Goal: Task Accomplishment & Management: Use online tool/utility

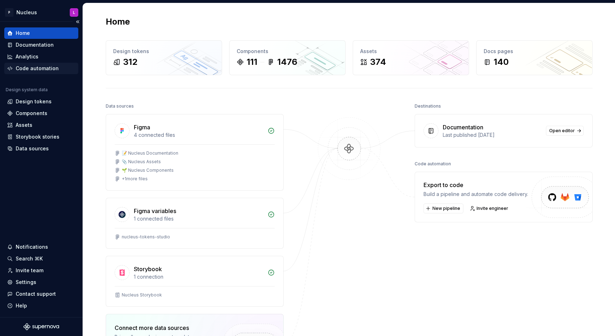
click at [35, 68] on div "Code automation" at bounding box center [37, 68] width 43 height 7
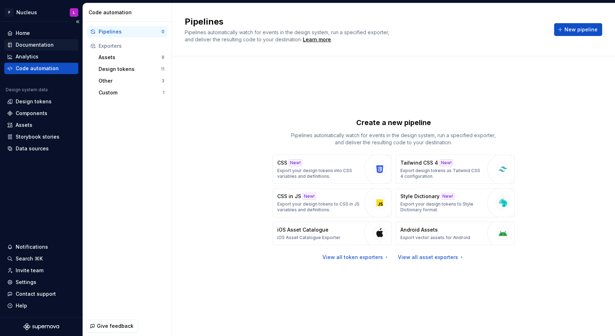
click at [41, 46] on div "Documentation" at bounding box center [35, 44] width 38 height 7
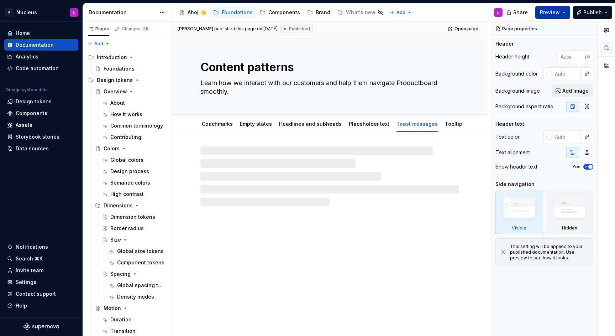
click at [560, 16] on span "Preview" at bounding box center [550, 12] width 20 height 7
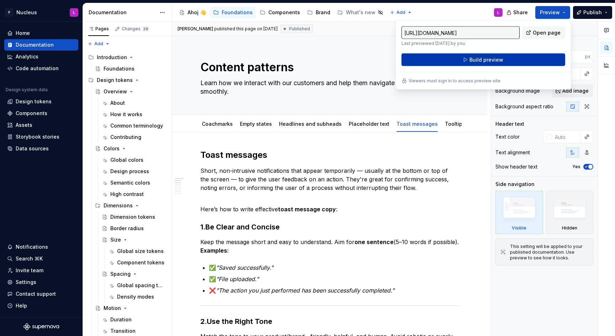
click at [494, 58] on span "Build preview" at bounding box center [486, 59] width 34 height 7
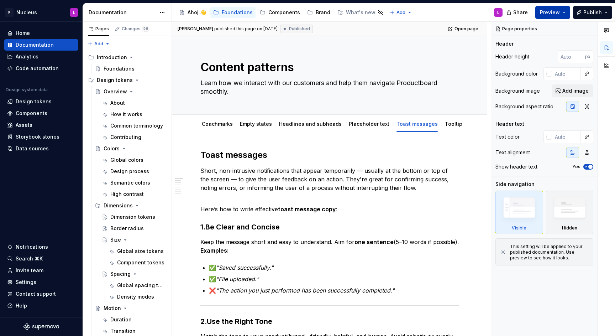
click at [558, 11] on span "Preview" at bounding box center [550, 12] width 20 height 7
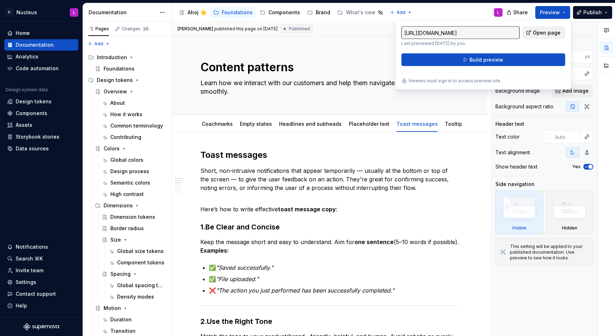
click at [551, 33] on span "Open page" at bounding box center [547, 32] width 28 height 7
type textarea "*"
